Goal: Task Accomplishment & Management: Use online tool/utility

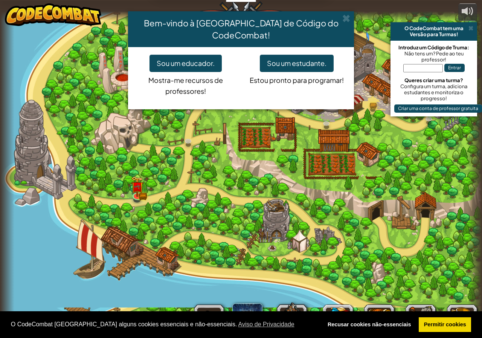
select select "pt-PT"
click at [139, 192] on div "Bem-vindo à [GEOGRAPHIC_DATA] de Código do CodeCombat! Sou um educador. Mostra-…" at bounding box center [241, 169] width 482 height 338
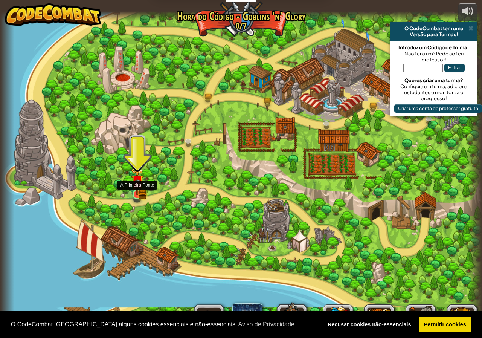
click at [137, 194] on img at bounding box center [137, 181] width 12 height 27
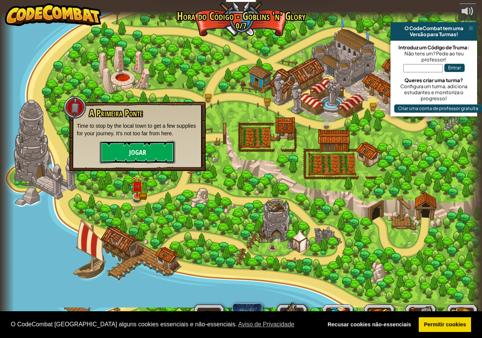
click at [136, 157] on button "Jogar" at bounding box center [137, 152] width 75 height 23
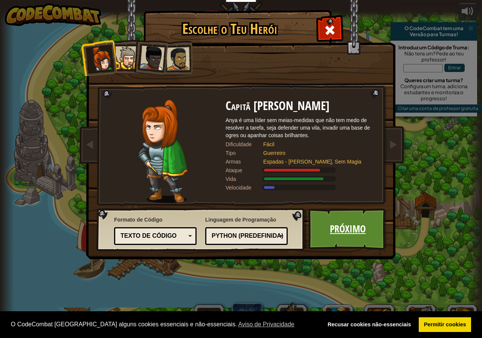
click at [319, 226] on link "Próximo" at bounding box center [347, 228] width 79 height 41
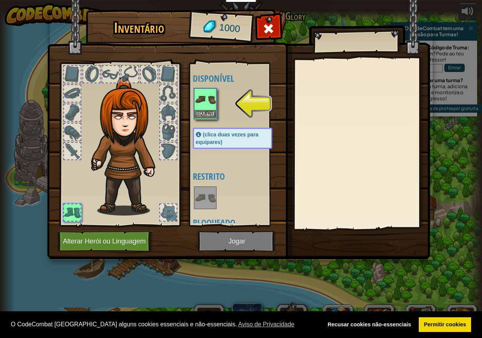
click at [199, 102] on img at bounding box center [205, 99] width 21 height 21
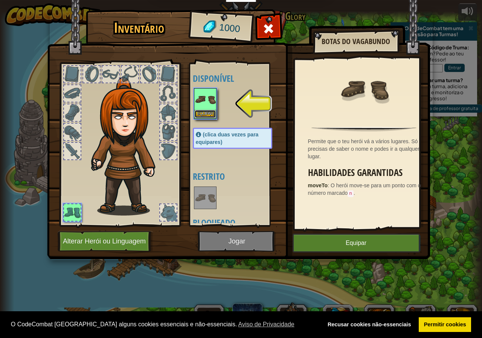
click at [205, 113] on button "Equipar" at bounding box center [205, 114] width 21 height 8
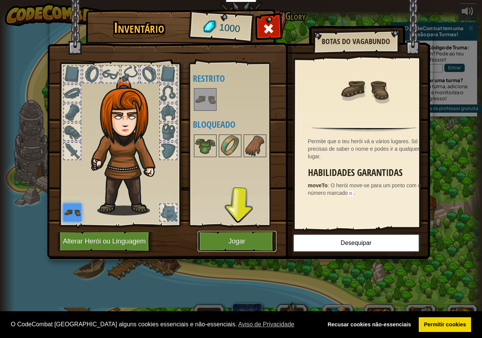
click at [227, 237] on button "Jogar" at bounding box center [237, 241] width 79 height 21
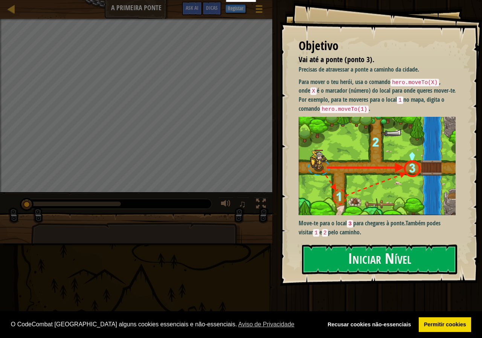
click at [334, 148] on img at bounding box center [380, 166] width 163 height 98
click at [347, 251] on button "Iniciar Nível" at bounding box center [379, 259] width 155 height 30
click at [346, 251] on button "Iniciar Nível" at bounding box center [379, 259] width 155 height 30
click at [347, 250] on button "Iniciar Nível" at bounding box center [379, 259] width 155 height 30
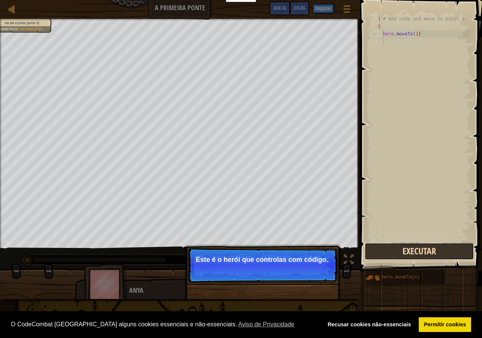
click at [387, 257] on button "Executar" at bounding box center [420, 251] width 110 height 17
click at [388, 255] on button "Executar" at bounding box center [420, 251] width 110 height 17
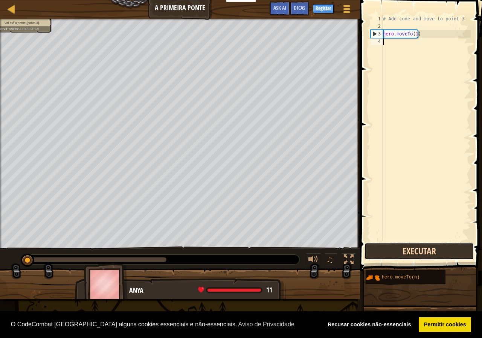
click at [388, 255] on button "Executar" at bounding box center [420, 251] width 110 height 17
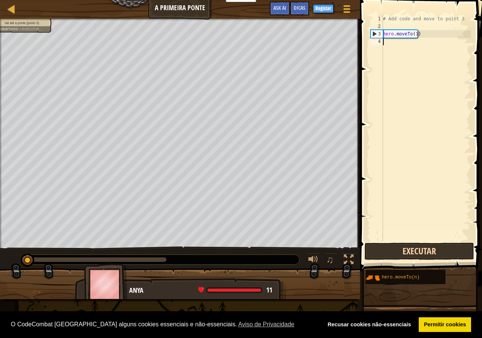
scroll to position [3, 0]
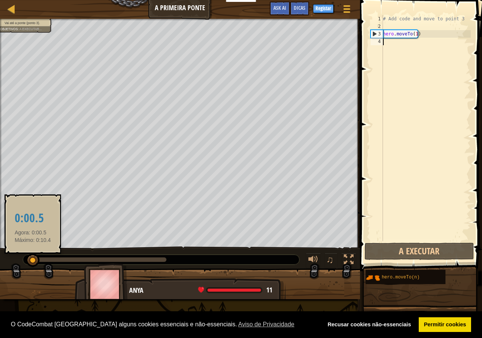
drag, startPoint x: 33, startPoint y: 259, endPoint x: 41, endPoint y: 258, distance: 8.4
click at [40, 258] on div at bounding box center [33, 260] width 14 height 14
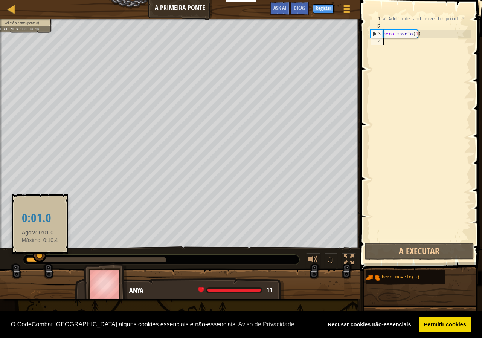
drag, startPoint x: 38, startPoint y: 259, endPoint x: 46, endPoint y: 259, distance: 7.9
click at [46, 259] on div at bounding box center [40, 256] width 14 height 14
click at [47, 258] on div at bounding box center [96, 259] width 140 height 5
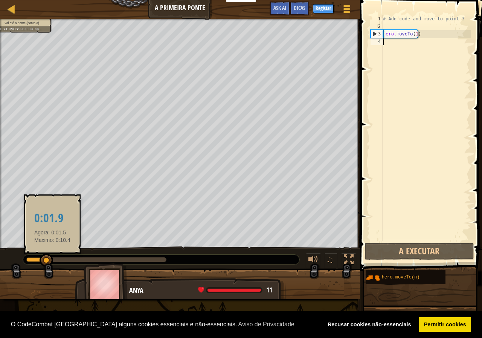
click at [52, 259] on div at bounding box center [47, 260] width 14 height 14
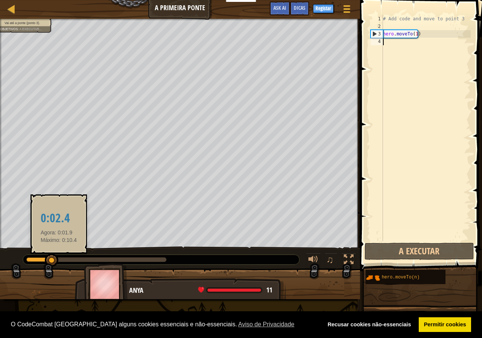
click at [59, 259] on div at bounding box center [96, 259] width 140 height 5
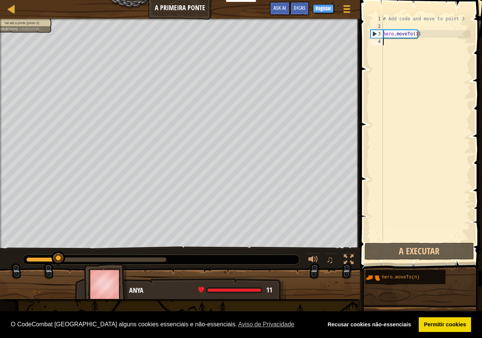
click at [147, 260] on div at bounding box center [96, 259] width 140 height 5
click at [66, 261] on div at bounding box center [86, 259] width 121 height 5
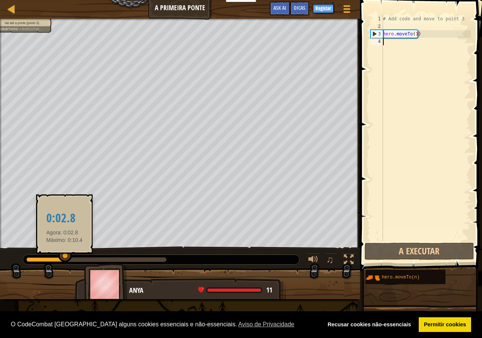
click at [64, 260] on div at bounding box center [65, 256] width 14 height 14
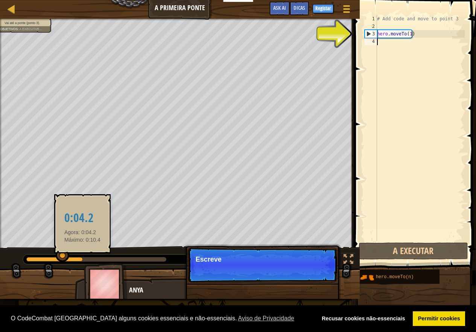
drag, startPoint x: 63, startPoint y: 258, endPoint x: 269, endPoint y: 255, distance: 206.4
